Goal: Task Accomplishment & Management: Manage account settings

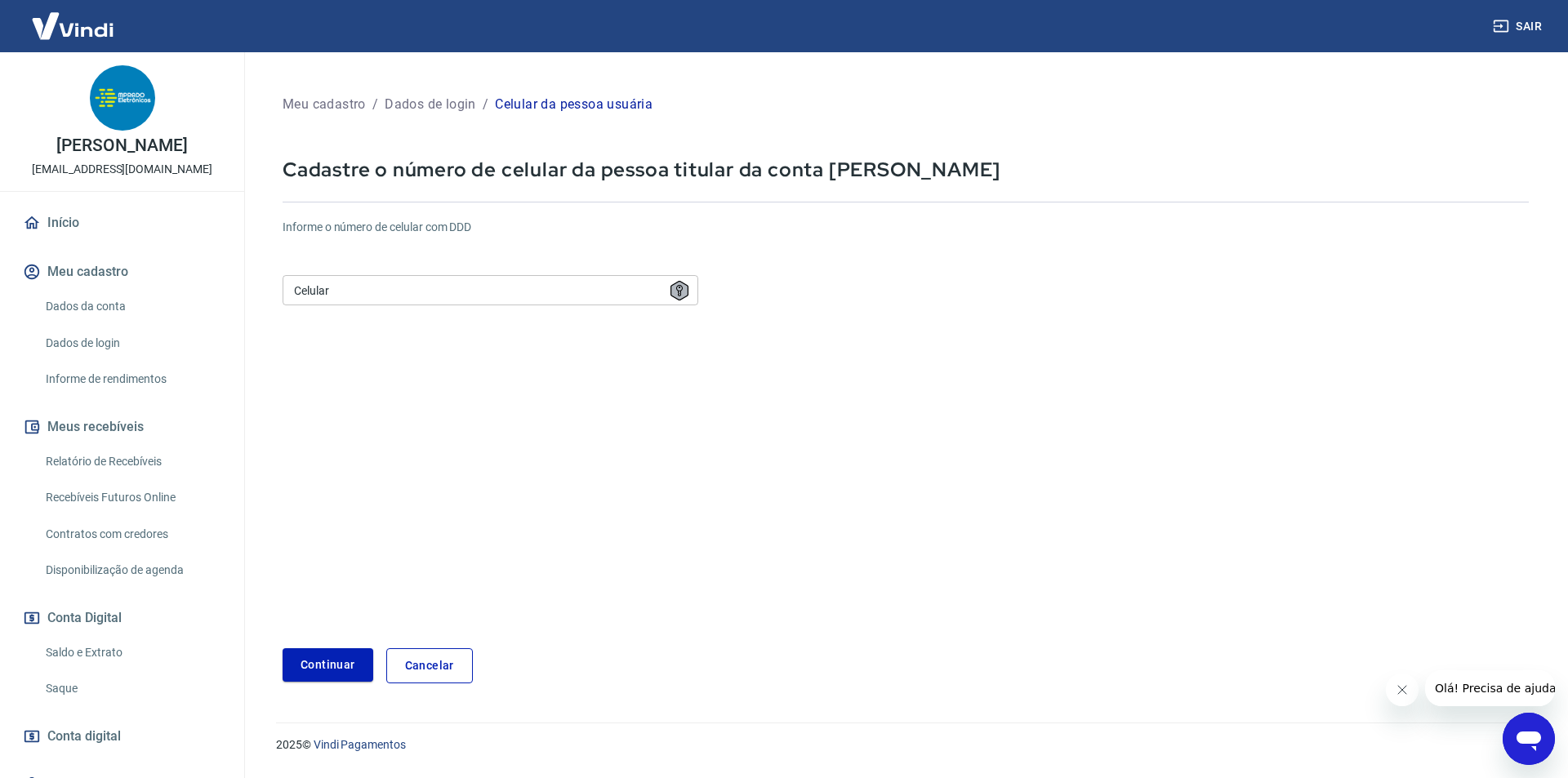
click at [360, 297] on input "Celular" at bounding box center [489, 289] width 416 height 30
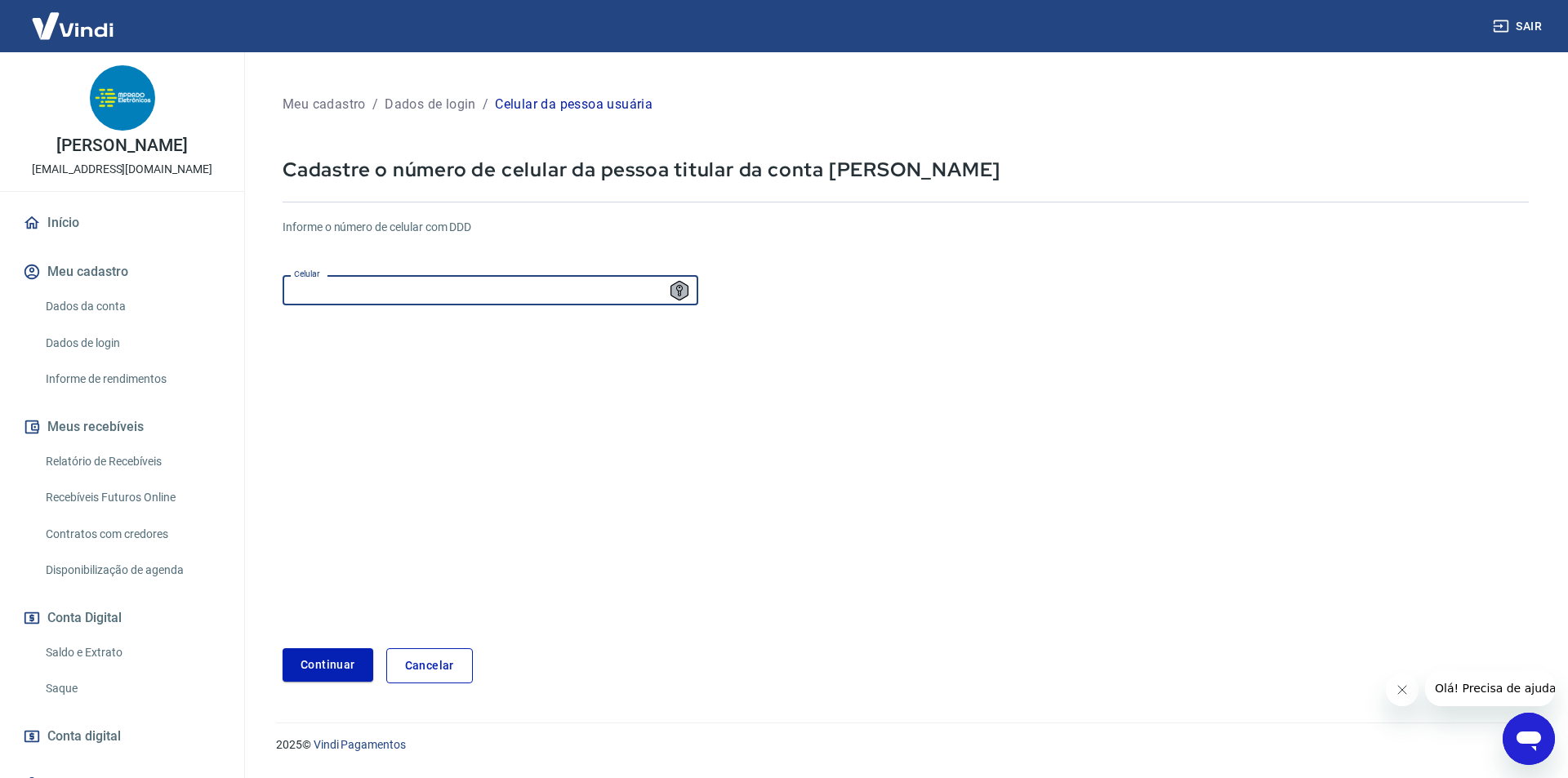
type input "[PHONE_NUMBER]"
click at [322, 677] on button "Continuar" at bounding box center [327, 665] width 90 height 34
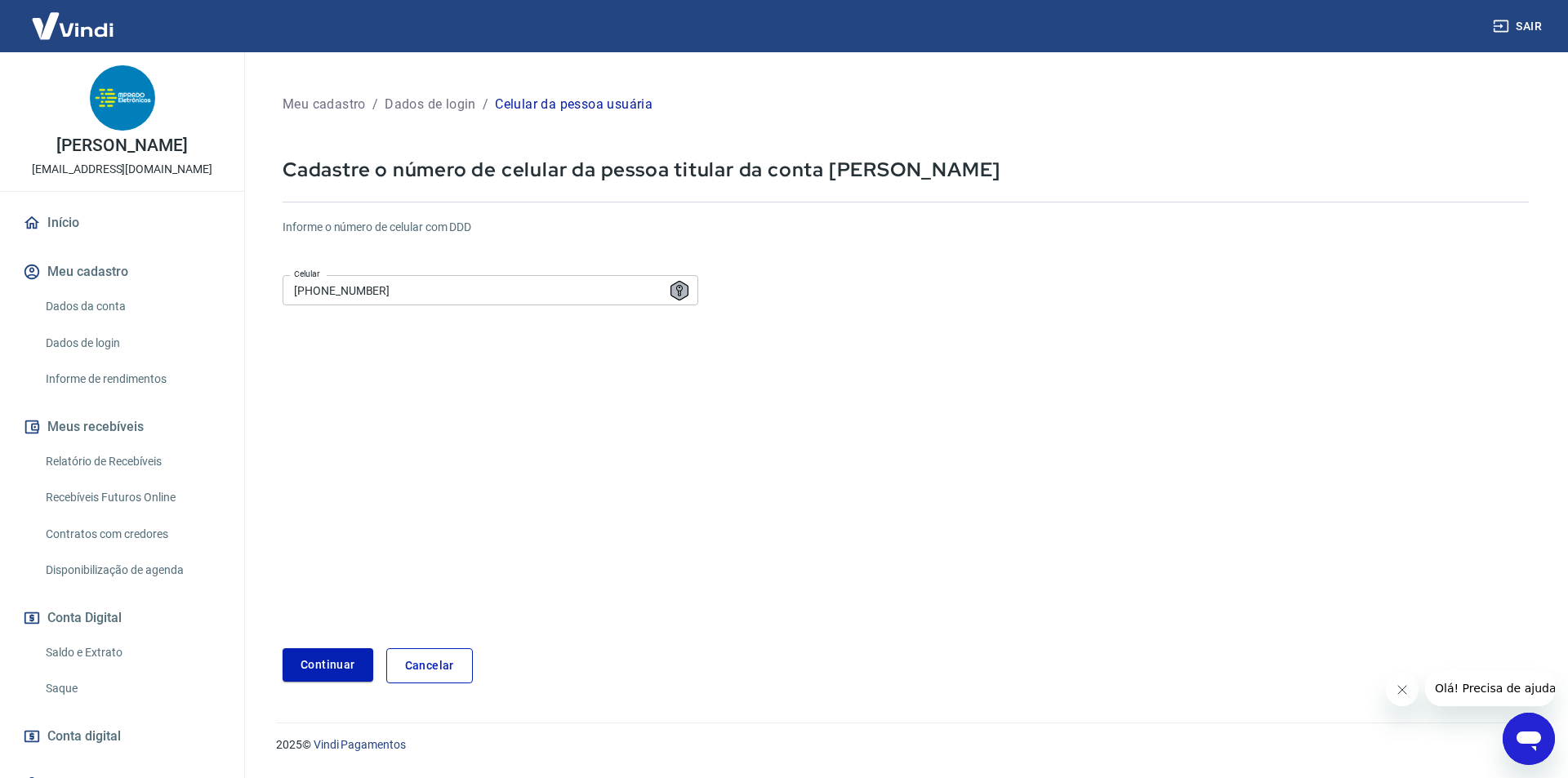
click at [437, 669] on link "Cancelar" at bounding box center [429, 666] width 87 height 35
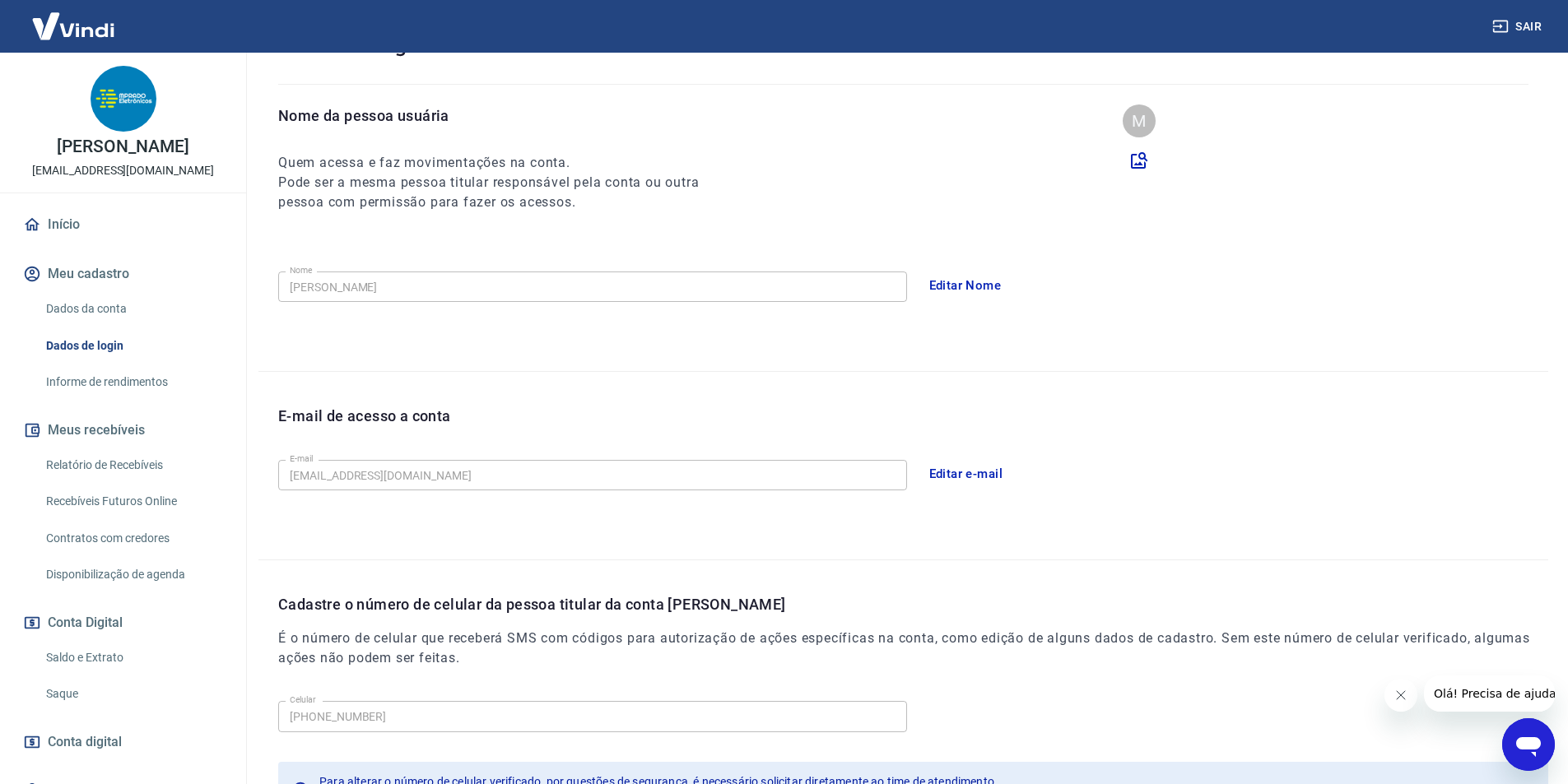
scroll to position [270, 0]
